Goal: Find specific page/section: Find specific page/section

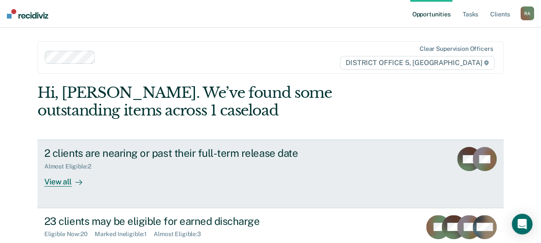
click at [155, 152] on div "2 clients are nearing or past their full-term release date" at bounding box center [195, 153] width 302 height 12
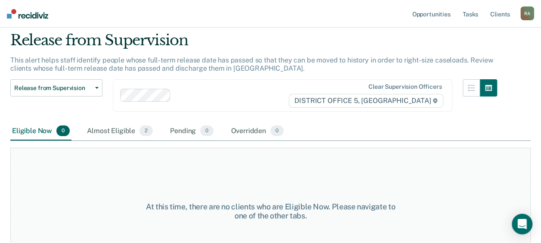
scroll to position [15, 0]
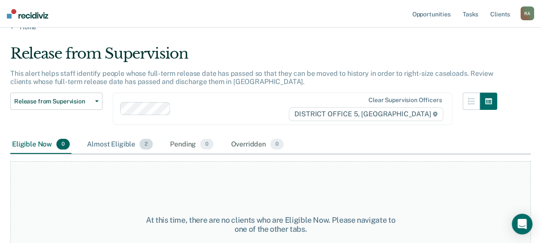
click at [133, 138] on div "Almost Eligible 2" at bounding box center [119, 144] width 69 height 19
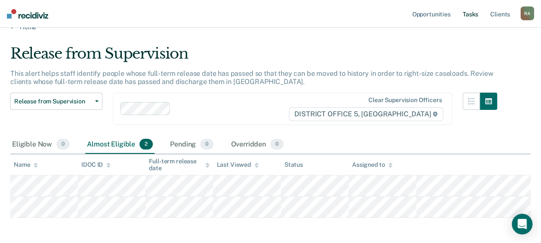
click at [467, 14] on link "Tasks" at bounding box center [470, 14] width 19 height 28
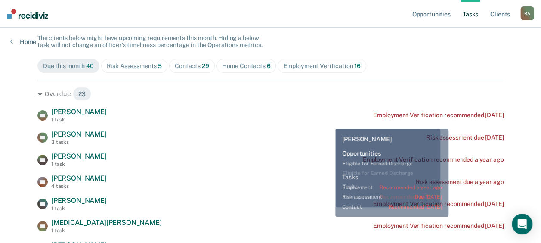
scroll to position [86, 0]
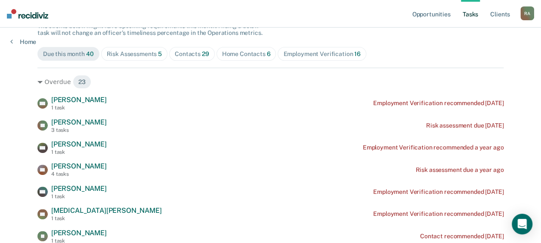
click at [254, 54] on div "Home Contacts 6" at bounding box center [246, 53] width 49 height 7
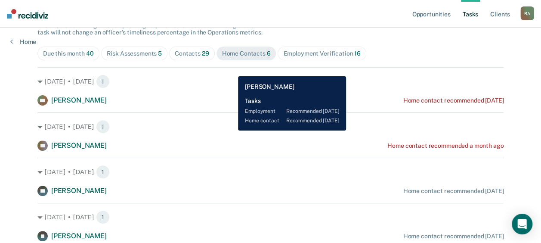
scroll to position [80, 0]
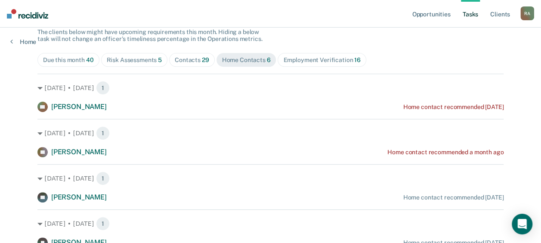
click at [202, 59] on span "29" at bounding box center [205, 59] width 7 height 7
